Goal: Check status: Check status

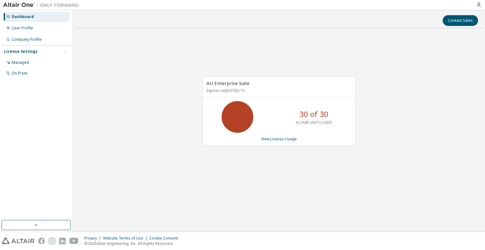
click at [370, 142] on div "AU Enterprise Suite Expires on [DATE] UTC 30 of 30 ALTAIR UNITS USED View Licen…" at bounding box center [279, 114] width 406 height 162
click at [287, 140] on link "View License Usage" at bounding box center [279, 138] width 36 height 5
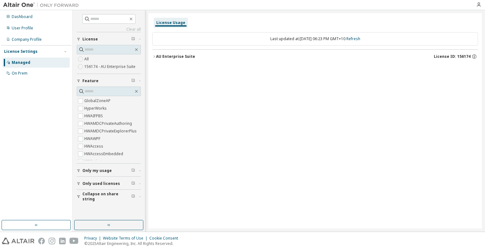
click at [180, 57] on div "AU Enterprise Suite" at bounding box center [175, 56] width 39 height 5
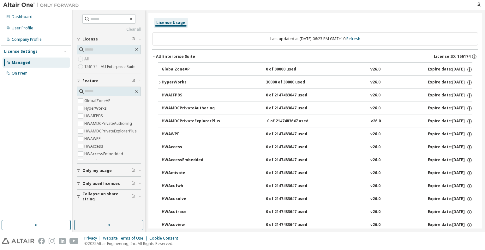
click at [170, 82] on div "HyperWorks" at bounding box center [190, 83] width 57 height 6
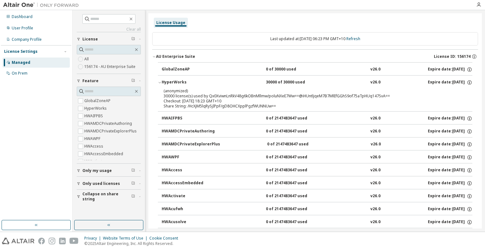
click at [170, 82] on div "HyperWorks" at bounding box center [190, 83] width 57 height 6
